Goal: Information Seeking & Learning: Learn about a topic

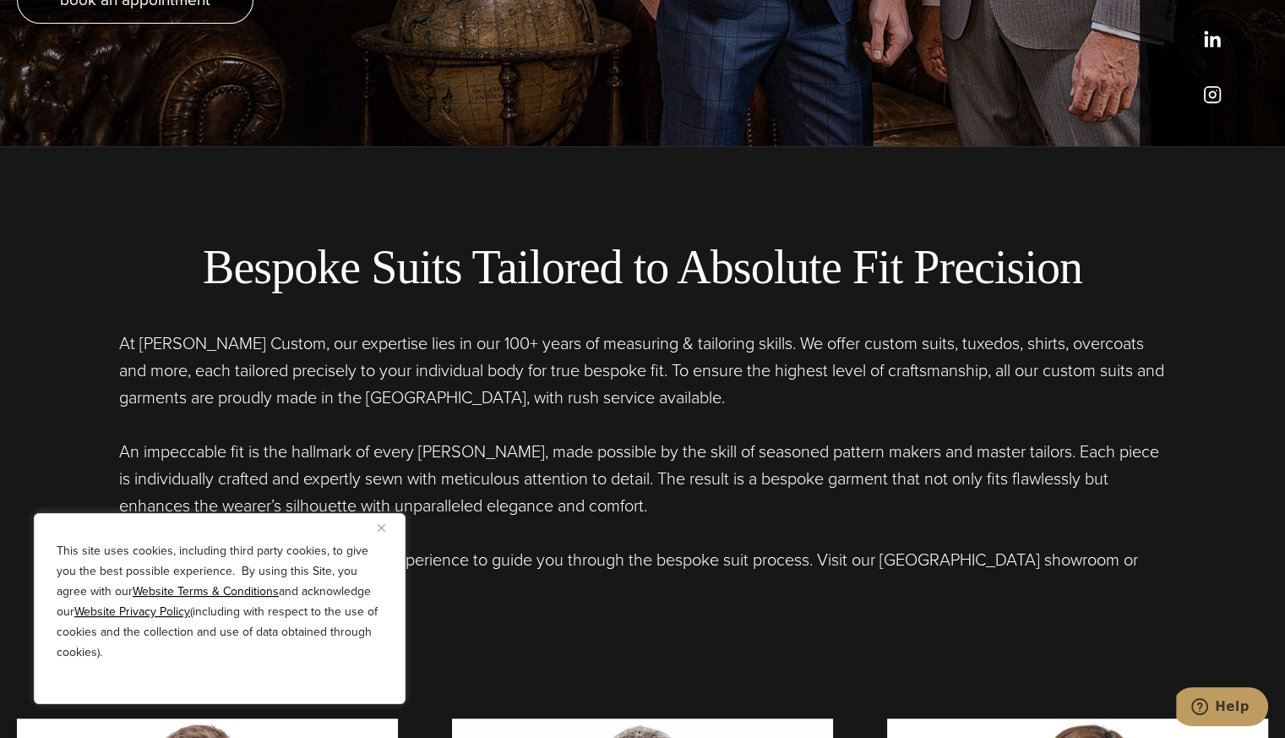
scroll to position [676, 0]
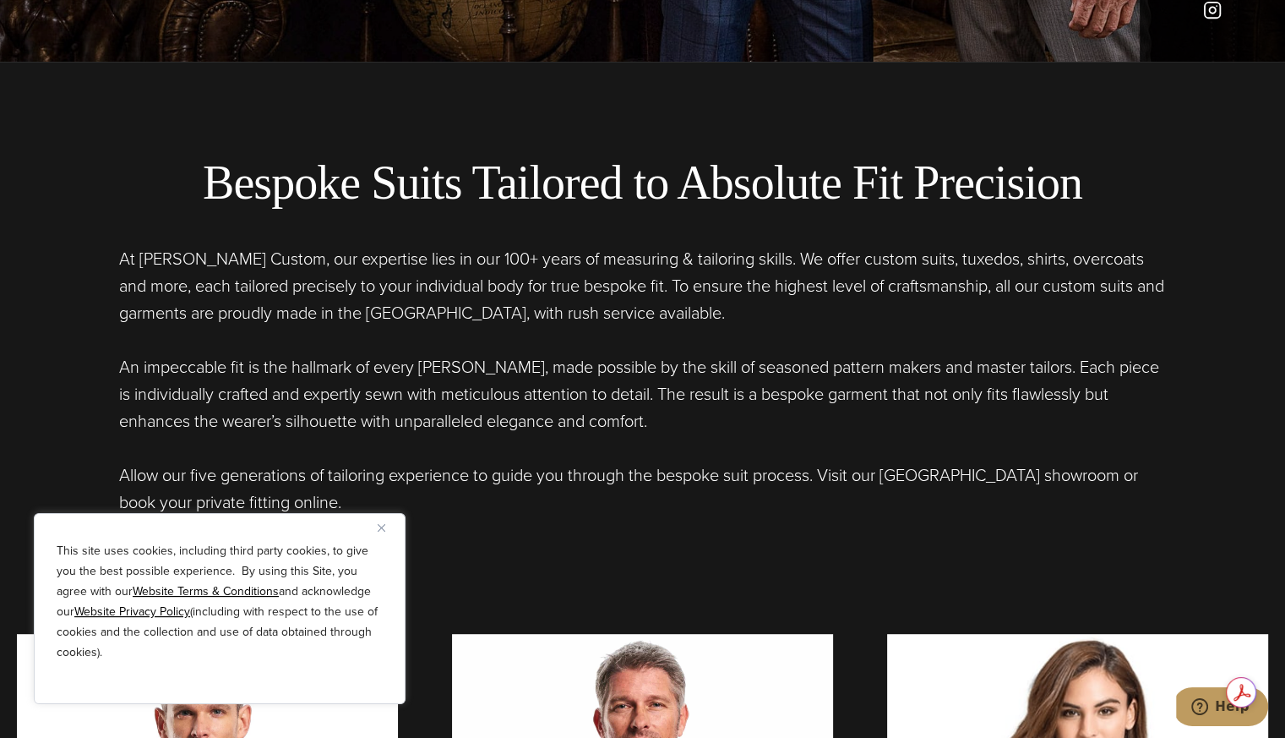
click at [385, 526] on button "Close" at bounding box center [388, 527] width 20 height 20
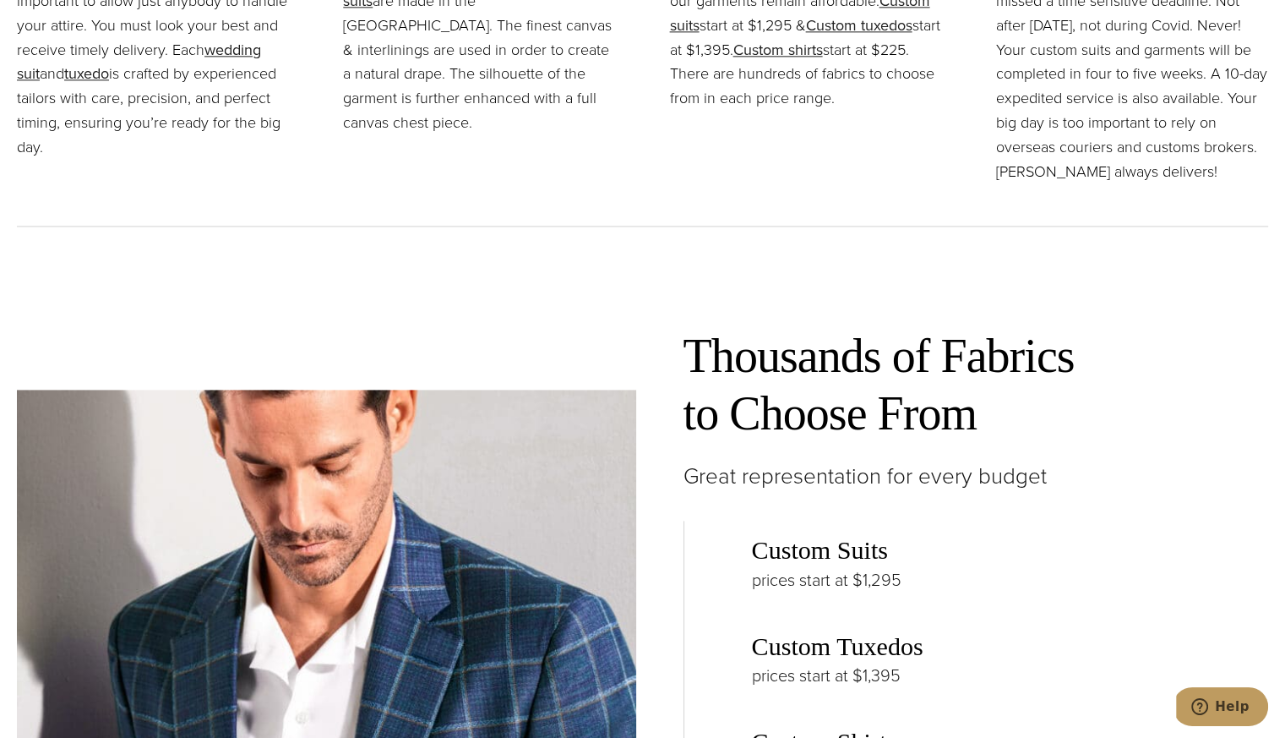
scroll to position [2450, 0]
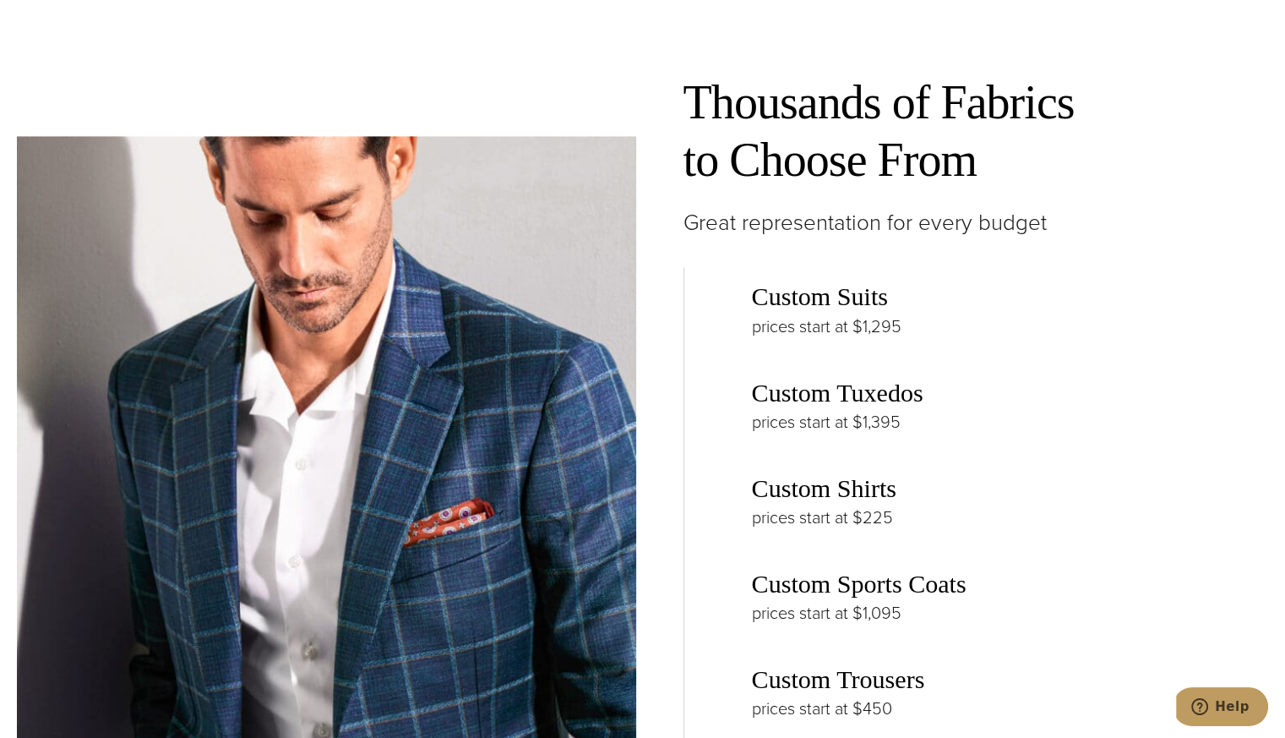
click at [801, 295] on link "Custom Suits" at bounding box center [820, 296] width 136 height 29
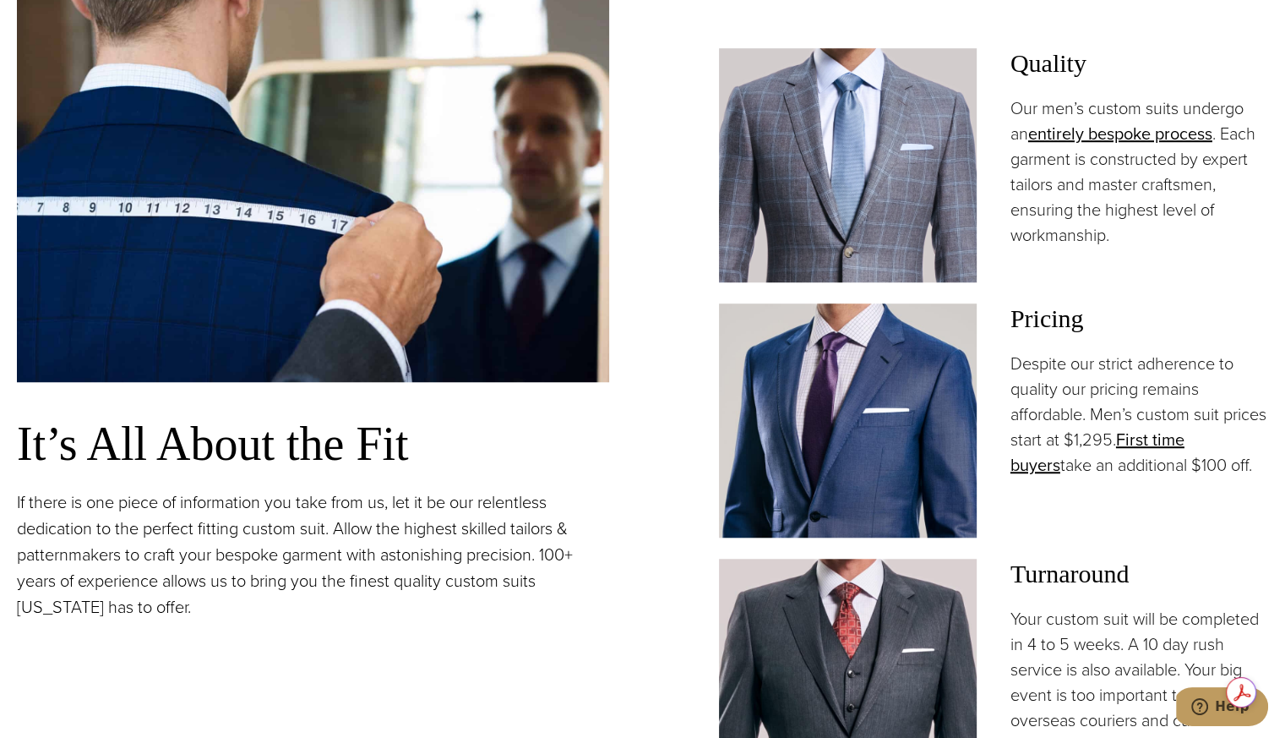
scroll to position [1352, 0]
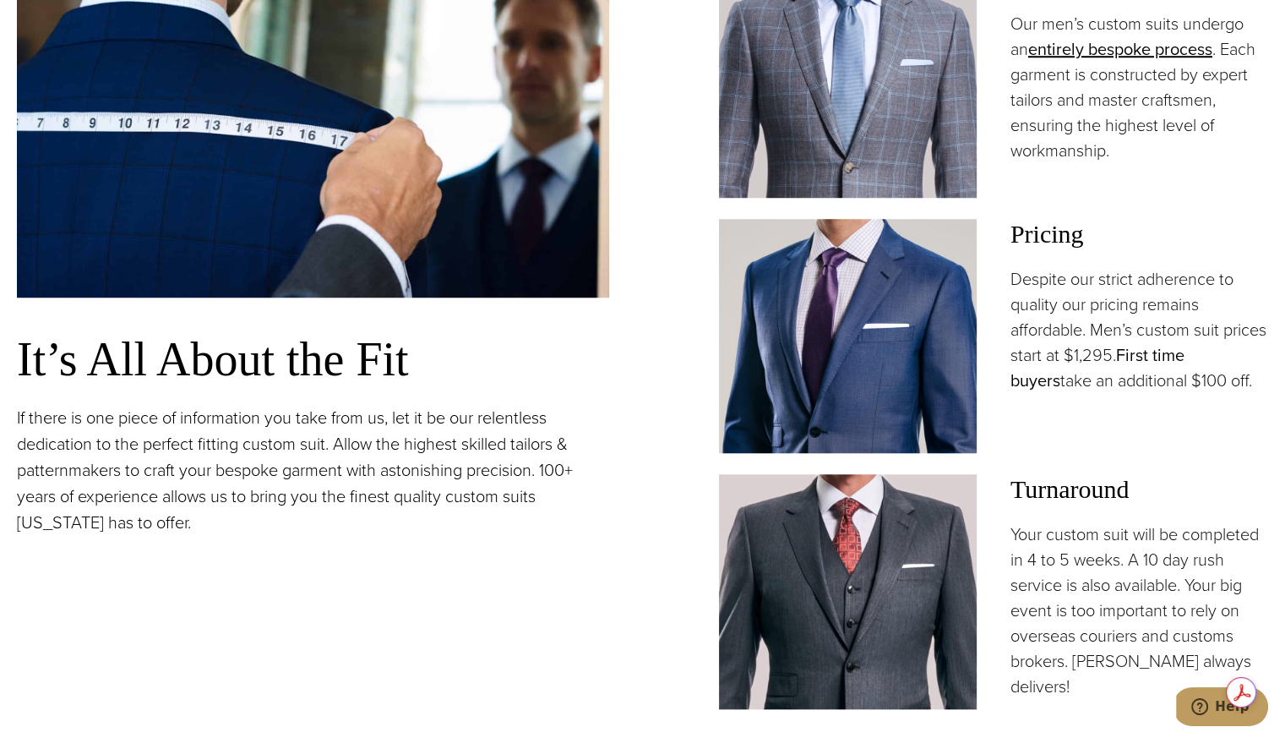
click at [1032, 379] on link "First time buyers" at bounding box center [1097, 367] width 174 height 51
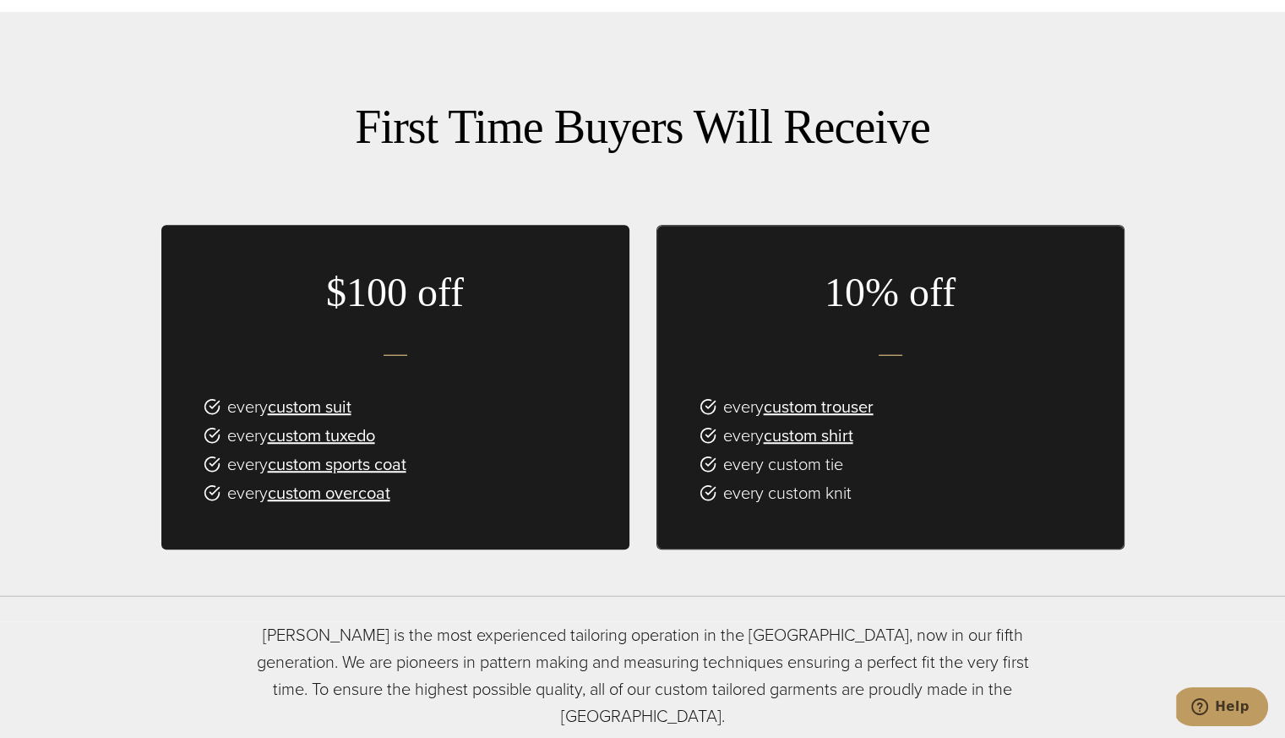
scroll to position [1098, 0]
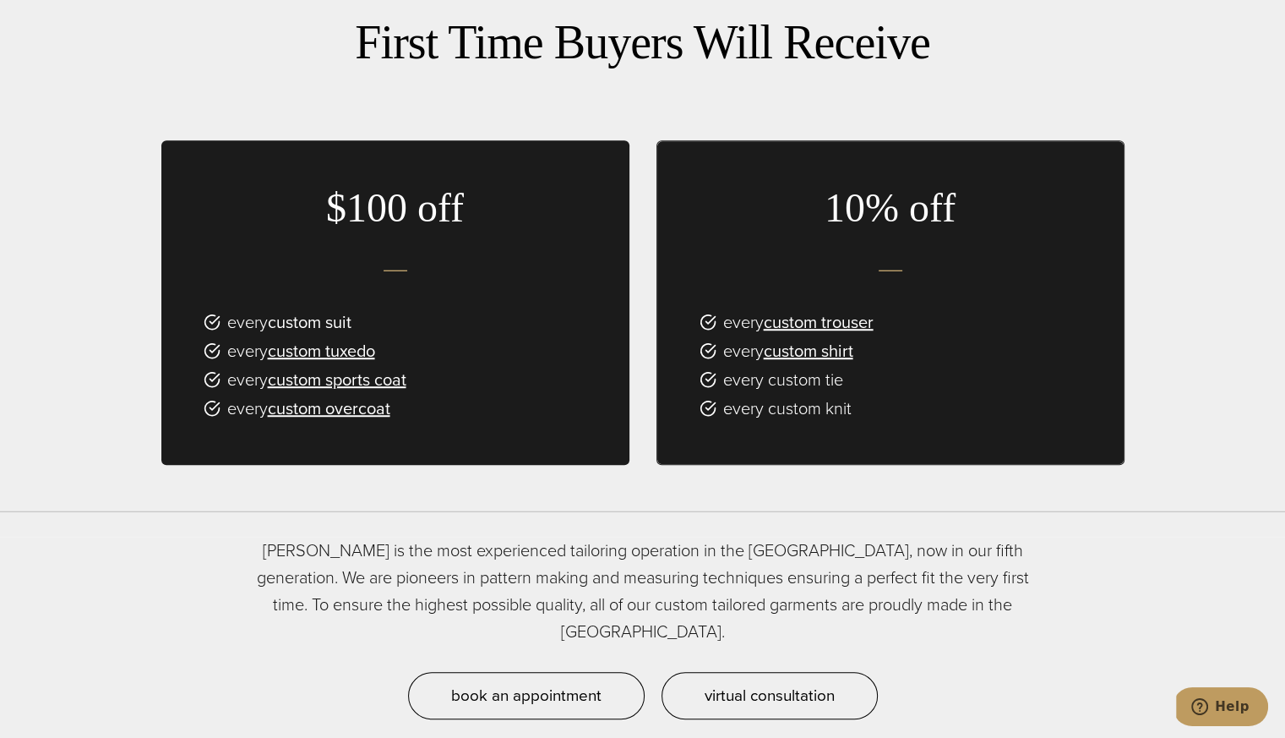
click at [323, 309] on link "custom suit" at bounding box center [310, 321] width 84 height 25
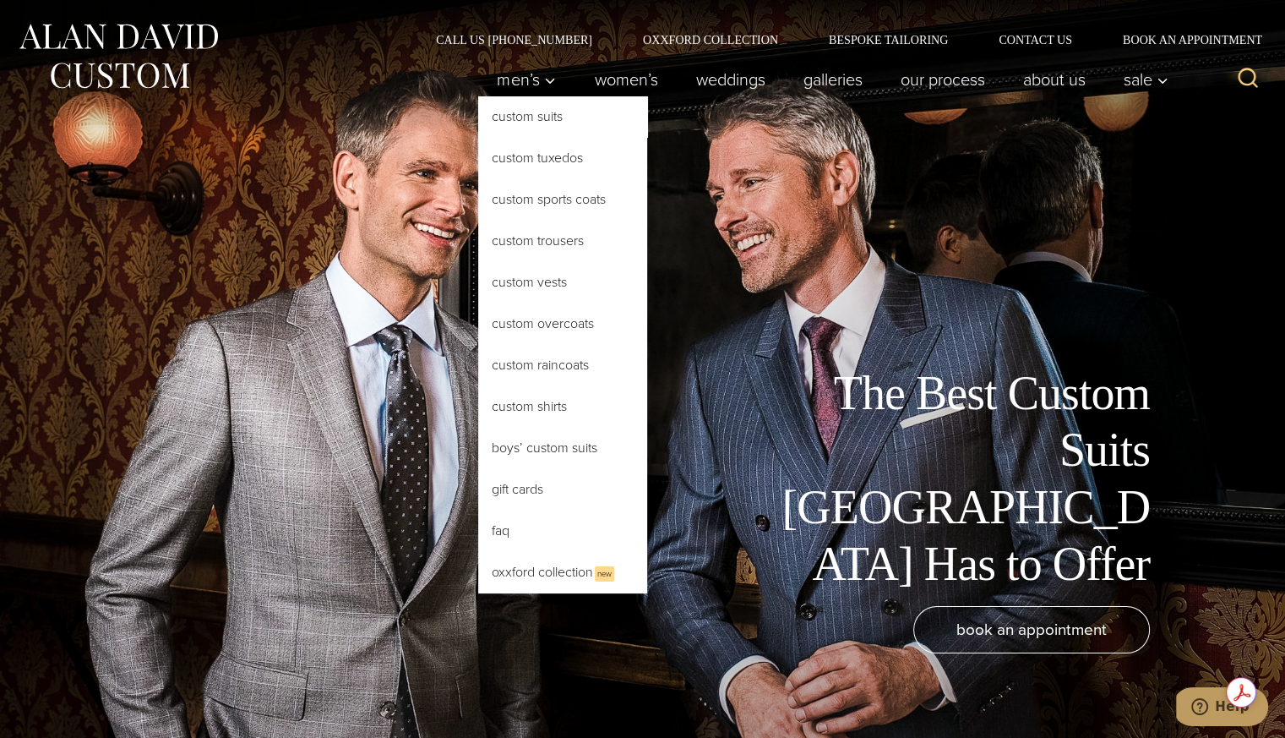
click at [514, 119] on link "Custom Suits" at bounding box center [562, 116] width 169 height 41
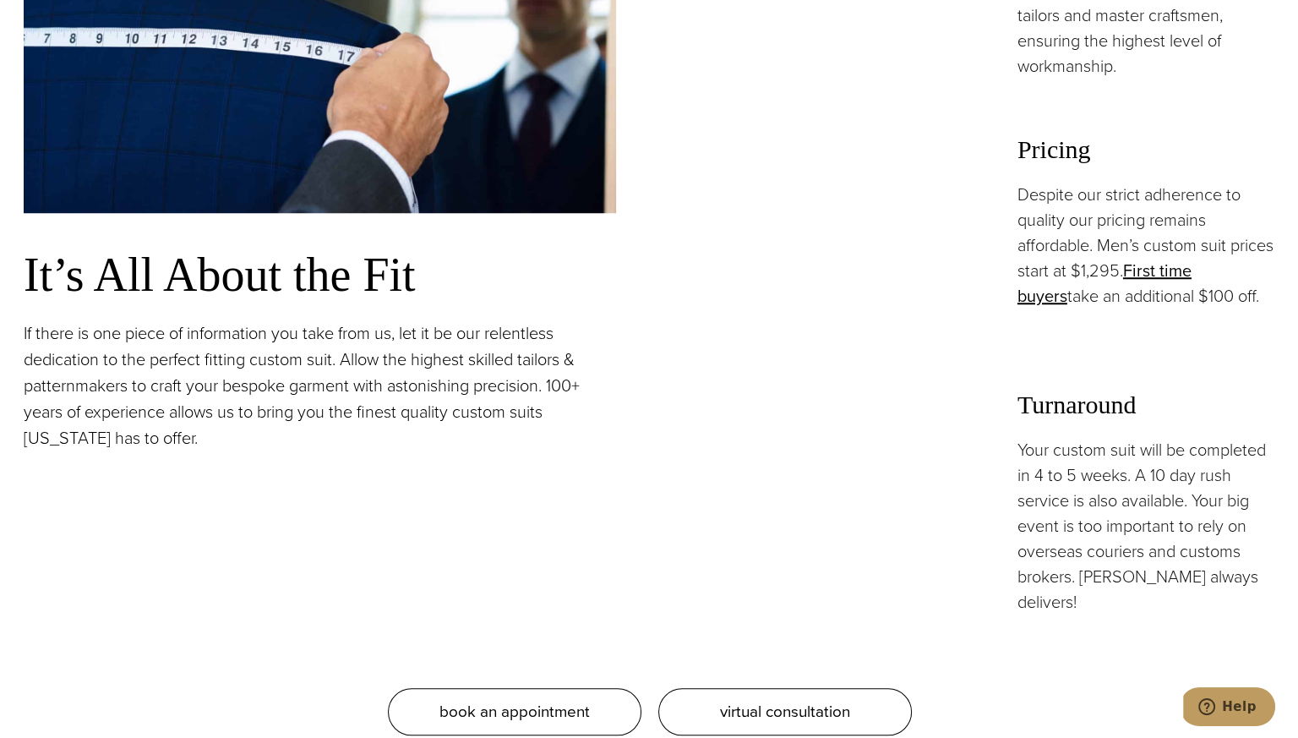
scroll to position [1098, 0]
